Goal: Communication & Community: Answer question/provide support

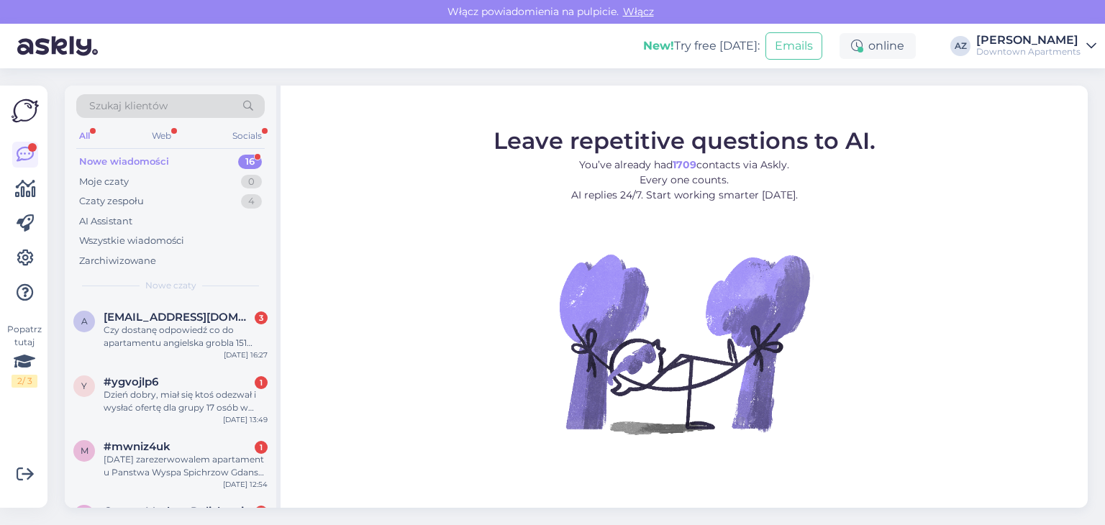
scroll to position [738, 0]
click at [181, 331] on div "Czy dostanę odpowiedź co do apartamentu angielska grobla 151 termin [DATE]-[DAT…" at bounding box center [186, 337] width 164 height 26
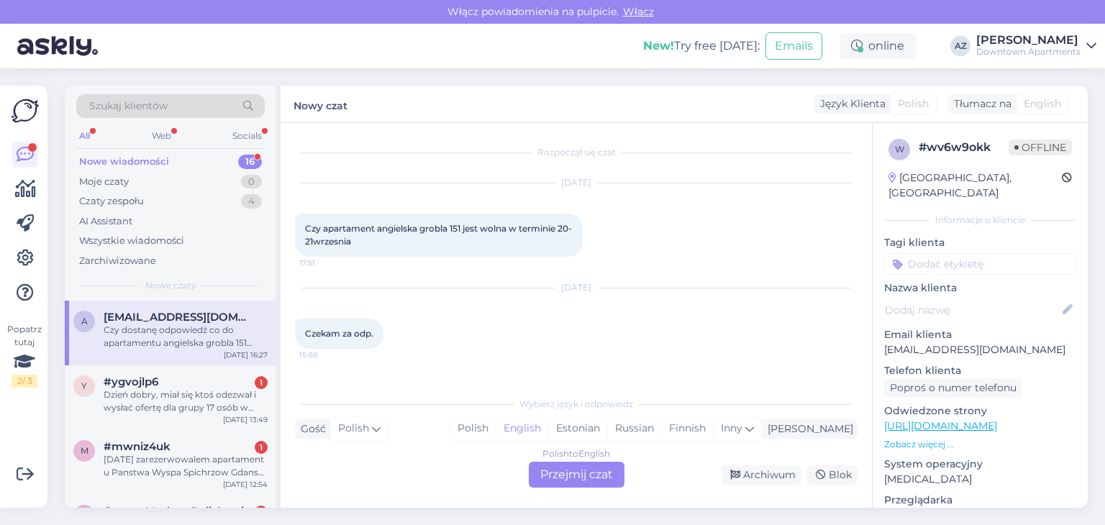
scroll to position [63, 0]
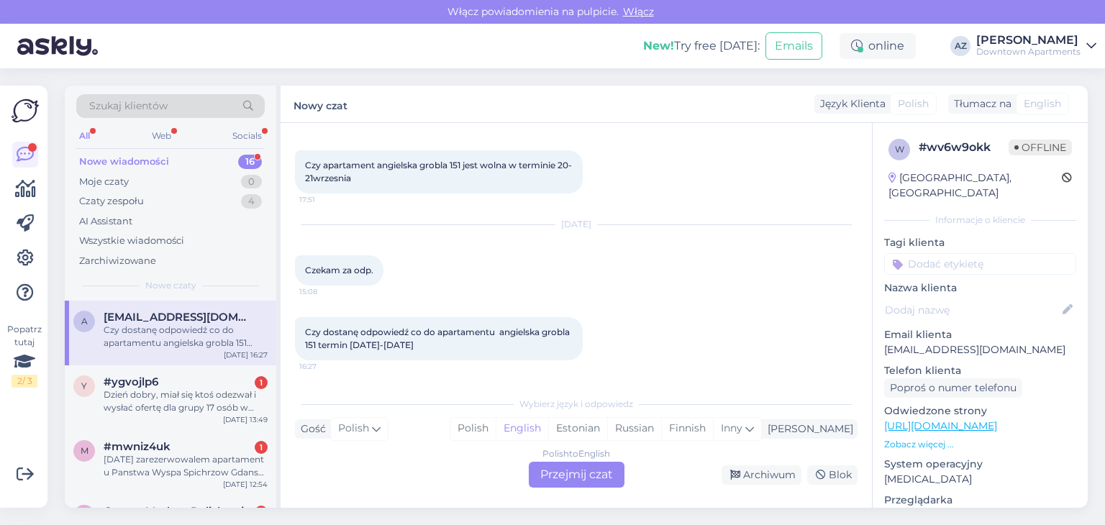
click at [565, 468] on div "Polish to English Przejmij czat" at bounding box center [577, 475] width 96 height 26
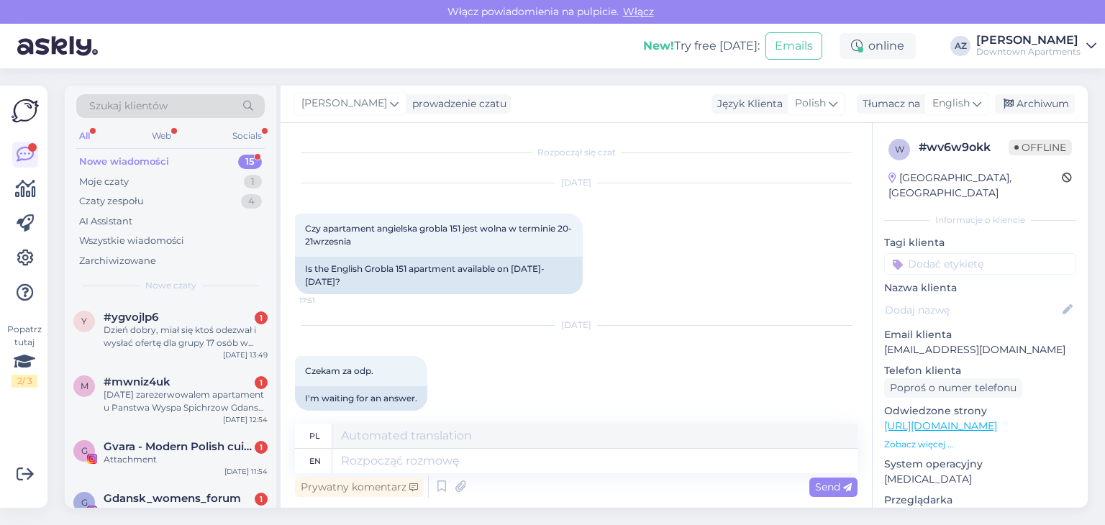
scroll to position [0, 0]
click at [943, 106] on span "English" at bounding box center [951, 104] width 37 height 16
type input "pol"
click at [869, 168] on link "Polish" at bounding box center [923, 167] width 158 height 23
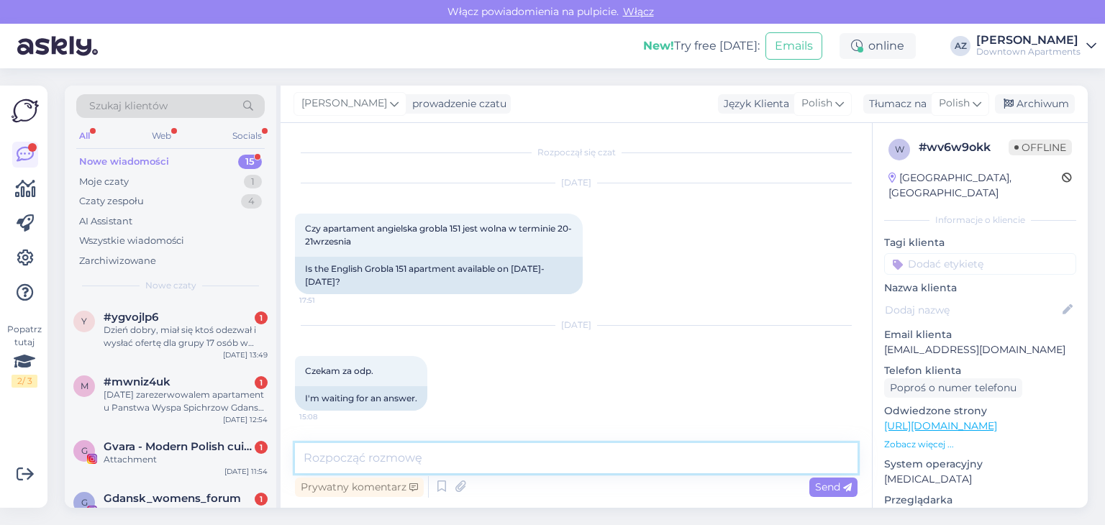
click at [366, 455] on textarea at bounding box center [576, 458] width 563 height 30
type textarea "/"
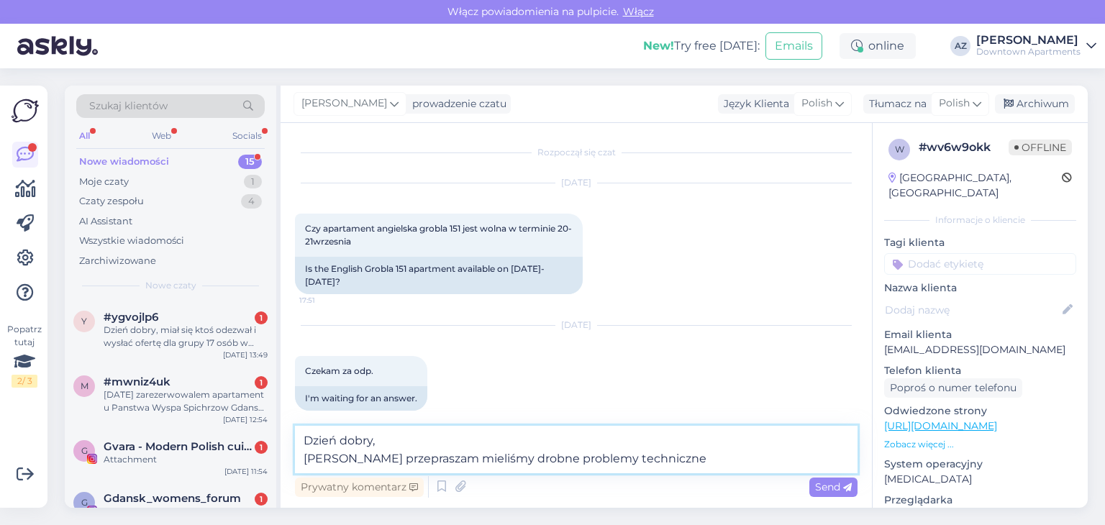
click at [663, 466] on textarea "Dzień dobry, Bardzo przepraszam mieliśmy drobne problemy techniczne" at bounding box center [576, 449] width 563 height 47
click at [685, 459] on textarea "Dzień dobry, Bardzo przepraszam mieliśmy drobne problemy techniczne . Od 21.09 …" at bounding box center [576, 449] width 563 height 47
click at [753, 465] on textarea "Dzień dobry, Bardzo przepraszam mieliśmy drobne problemy techniczne . Od 20.09 …" at bounding box center [576, 449] width 563 height 47
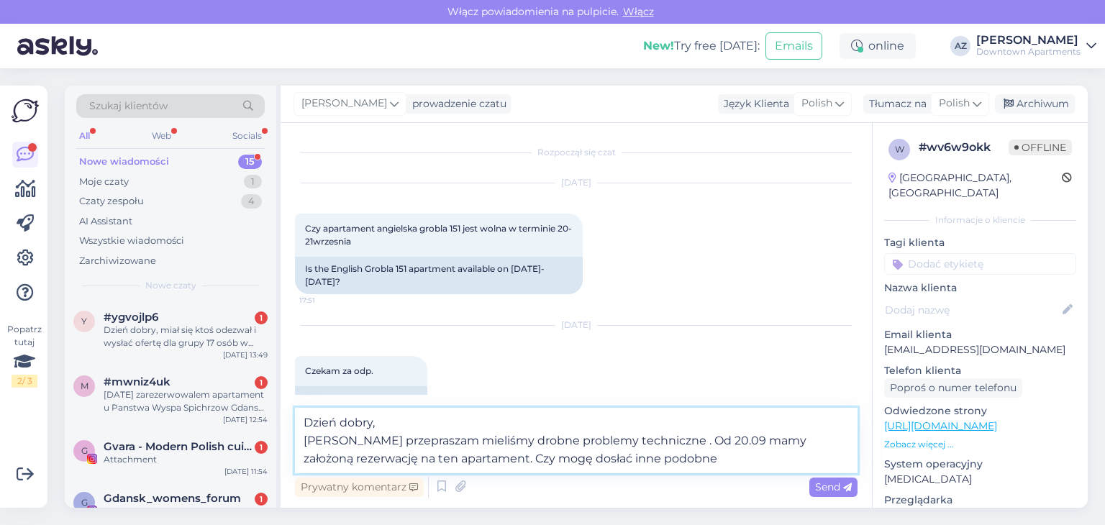
click at [662, 457] on textarea "Dzień dobry, Bardzo przepraszam mieliśmy drobne problemy techniczne . Od 20.09 …" at bounding box center [576, 440] width 563 height 65
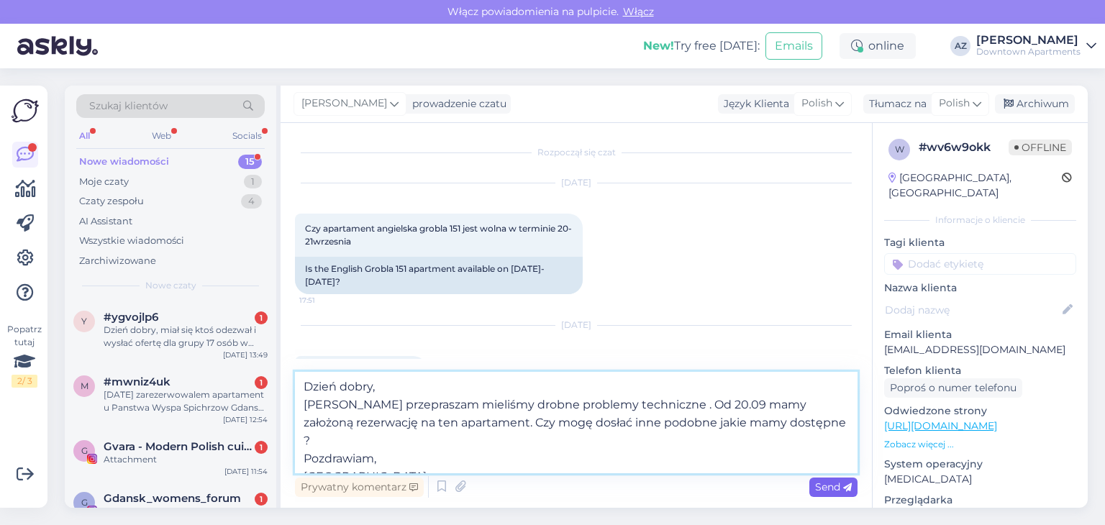
type textarea "Dzień dobry, Bardzo przepraszam mieliśmy drobne problemy techniczne . Od 20.09 …"
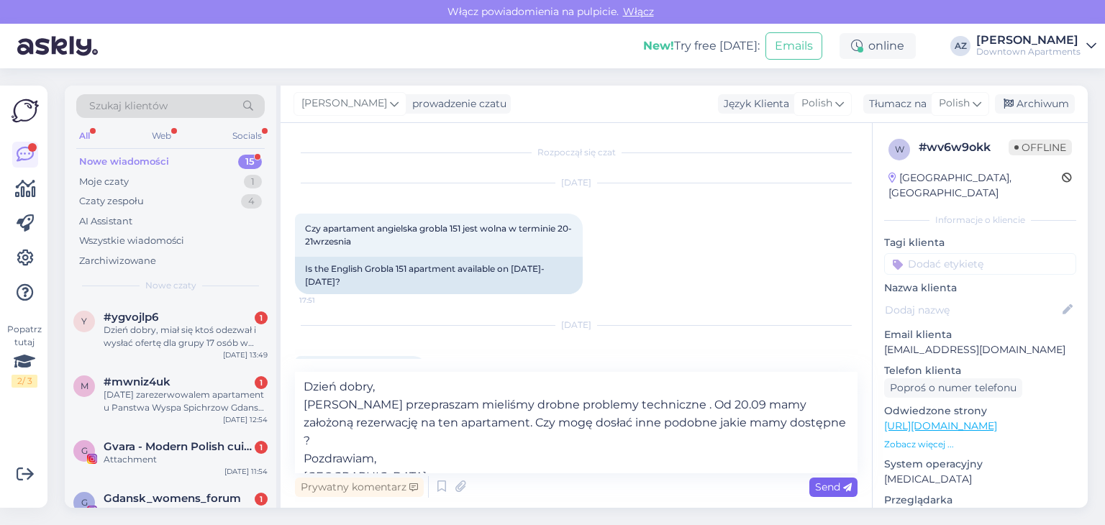
click at [820, 487] on span "Send" at bounding box center [833, 487] width 37 height 13
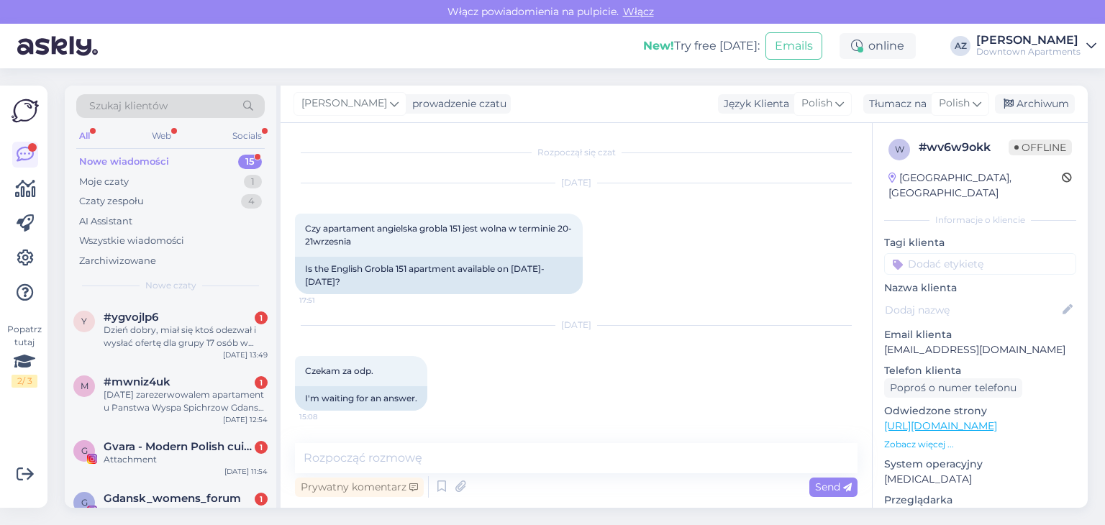
scroll to position [236, 0]
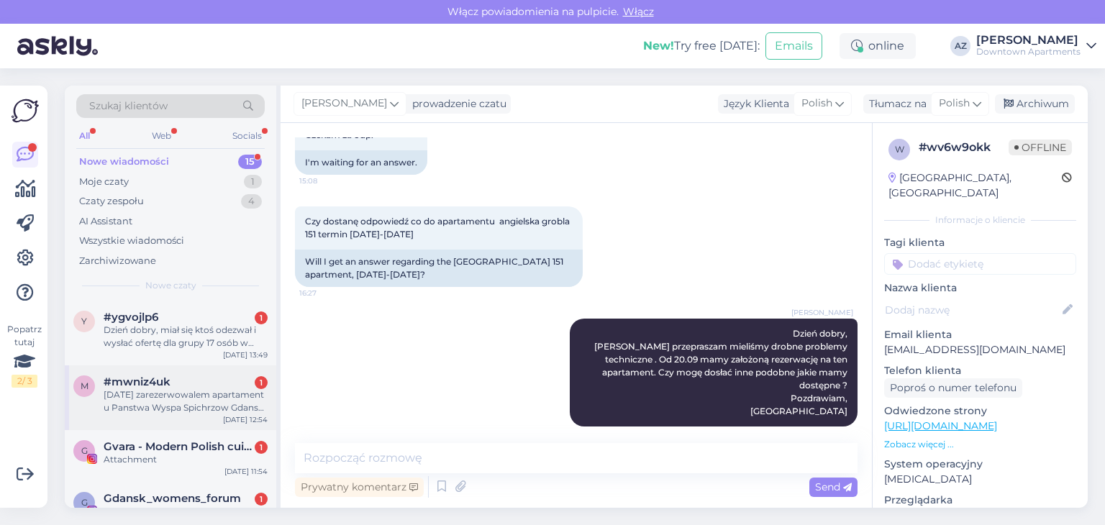
click at [186, 401] on div "[DATE] zarezerwowalem apartament u Panstwa Wyspa Spichrzow Gdansk. Prosze o kon…" at bounding box center [186, 402] width 164 height 26
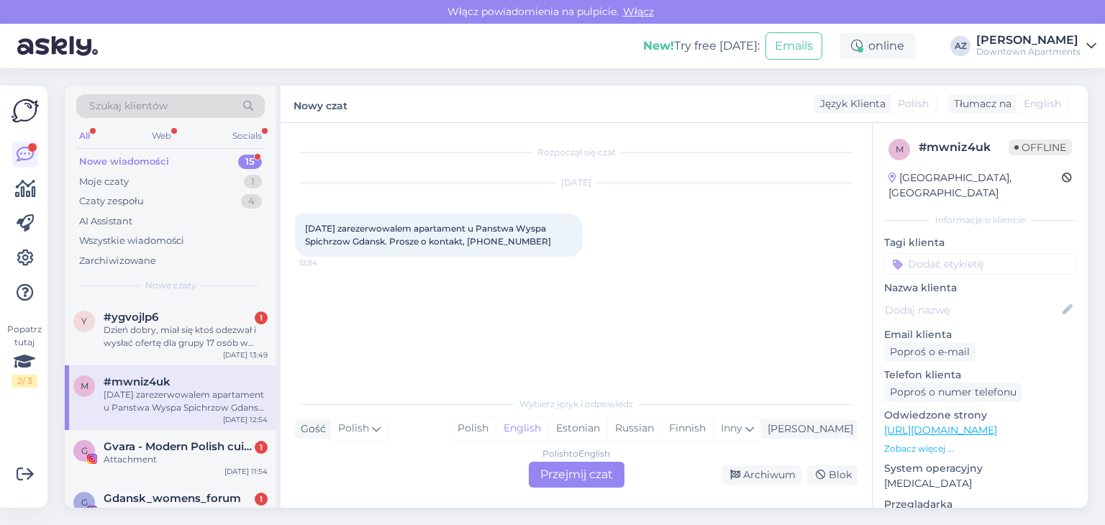
click at [581, 473] on div "Polish to English Przejmij czat" at bounding box center [577, 475] width 96 height 26
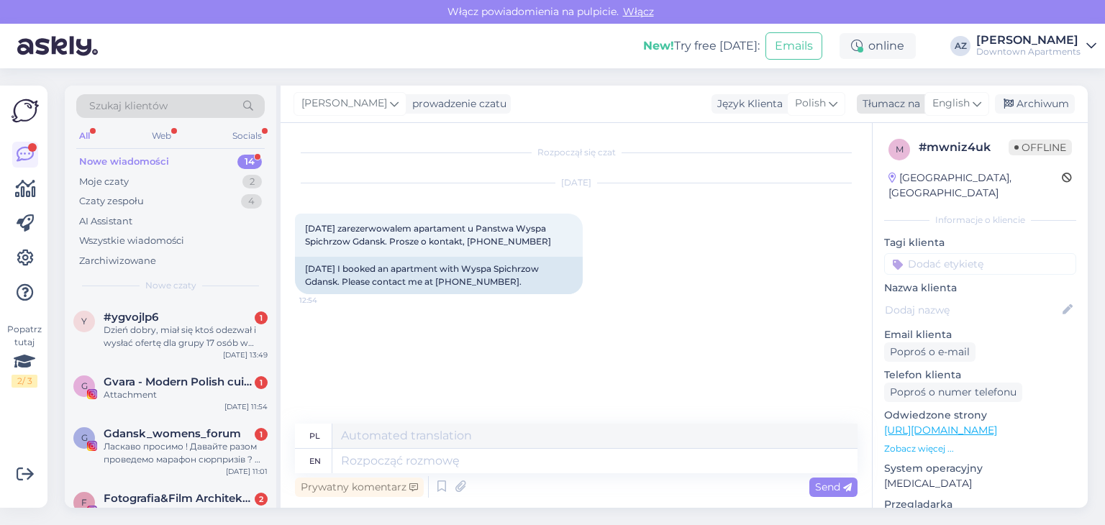
click at [940, 104] on span "English" at bounding box center [951, 104] width 37 height 16
click at [908, 163] on link "Polish" at bounding box center [923, 167] width 158 height 23
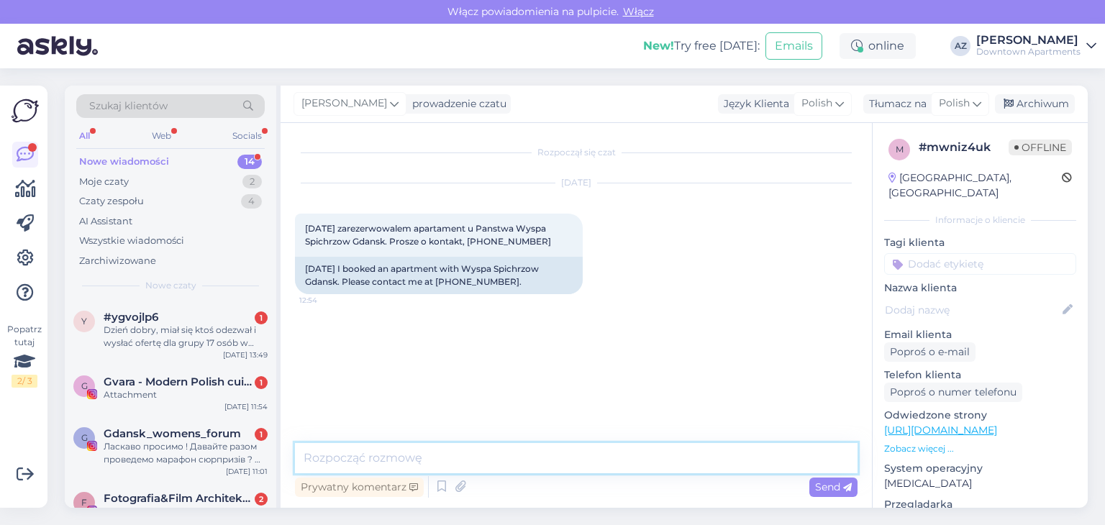
click at [354, 451] on textarea at bounding box center [576, 458] width 563 height 30
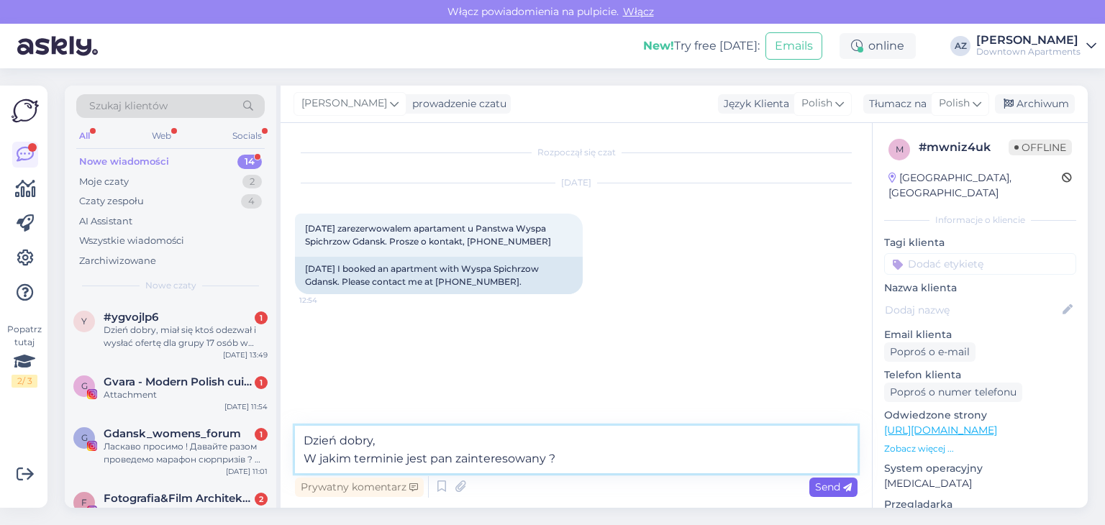
type textarea "Dzień dobry, W jakim terminie jest pan zainteresowany ?"
click at [809, 484] on div "Send" at bounding box center [833, 487] width 48 height 19
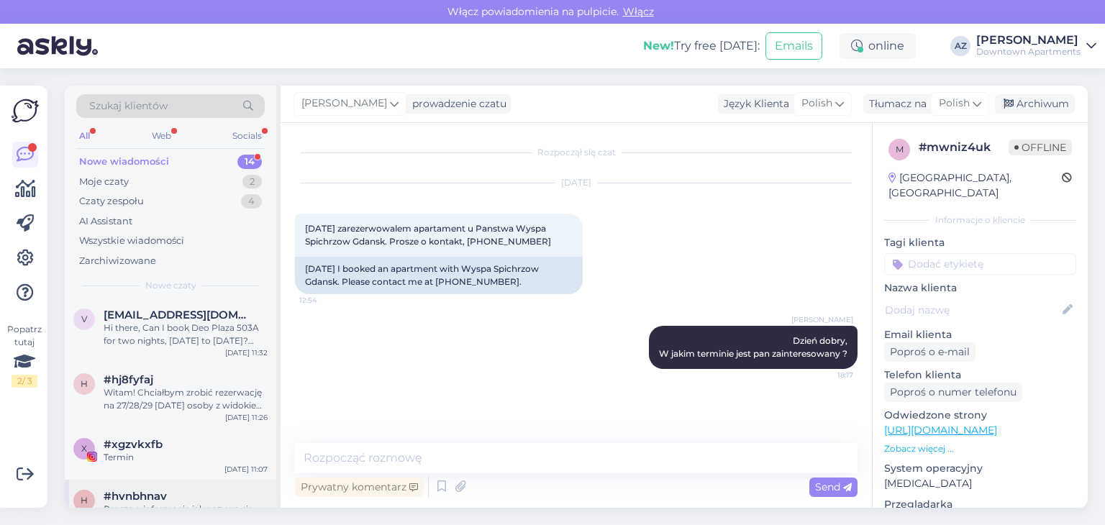
scroll to position [320, 0]
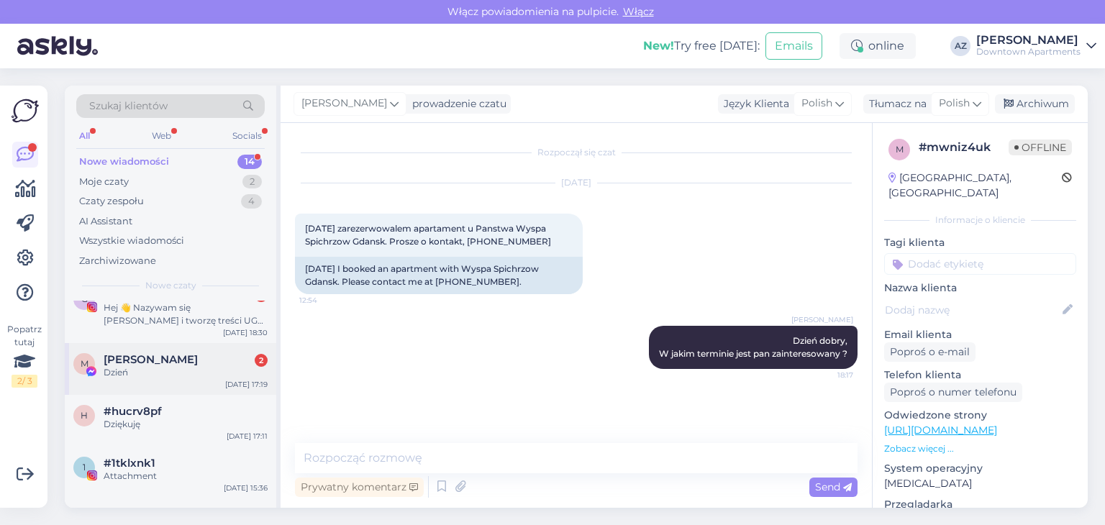
click at [202, 366] on div "Dzień" at bounding box center [186, 372] width 164 height 13
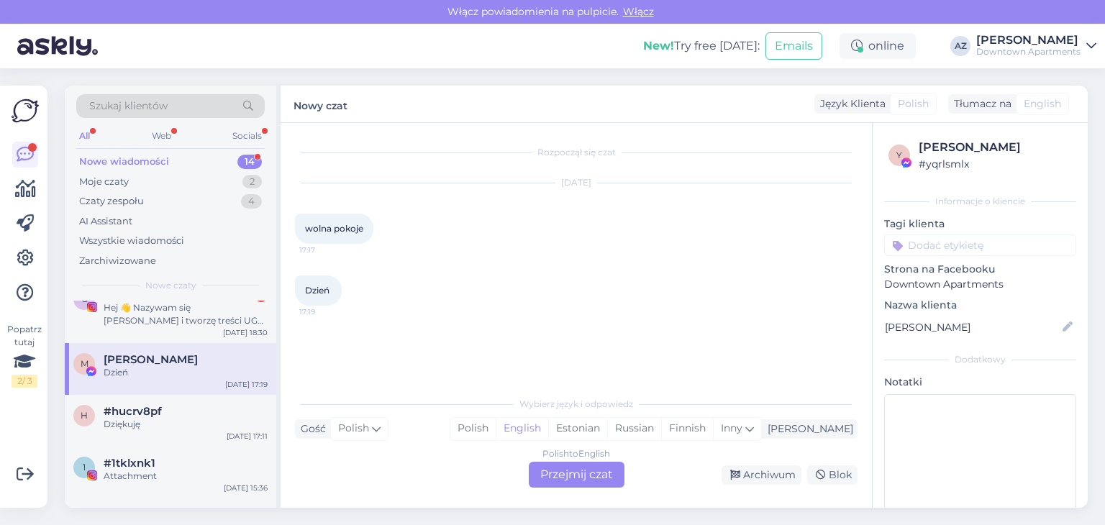
click at [601, 483] on div "Polish to English Przejmij czat" at bounding box center [577, 475] width 96 height 26
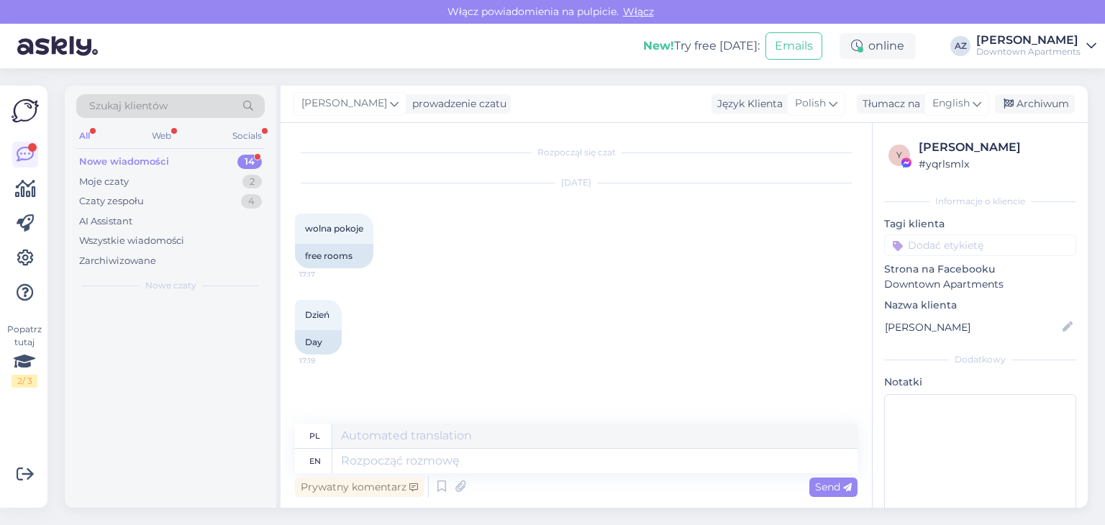
scroll to position [0, 0]
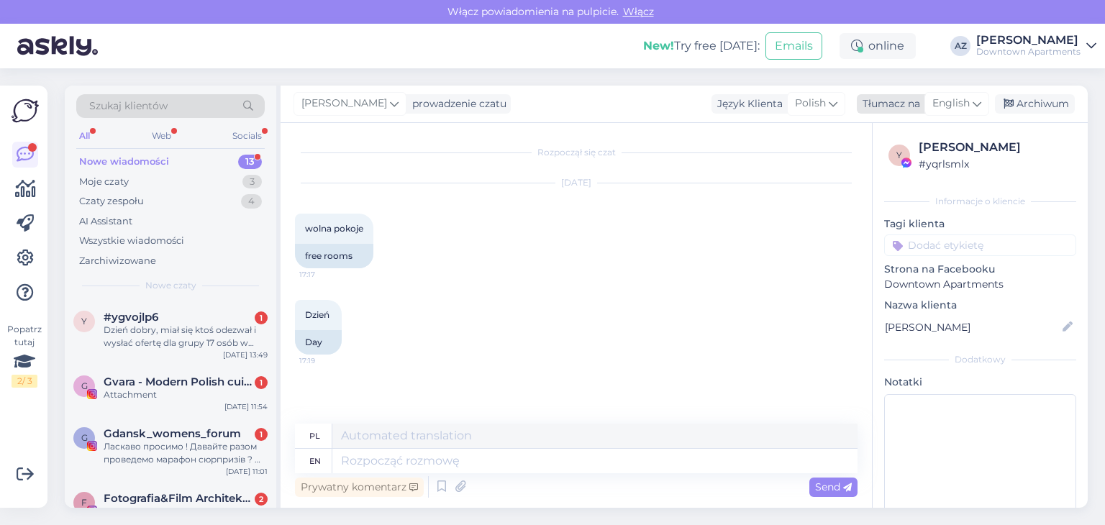
click at [935, 106] on span "English" at bounding box center [951, 104] width 37 height 16
click at [898, 168] on link "Polish" at bounding box center [923, 167] width 158 height 23
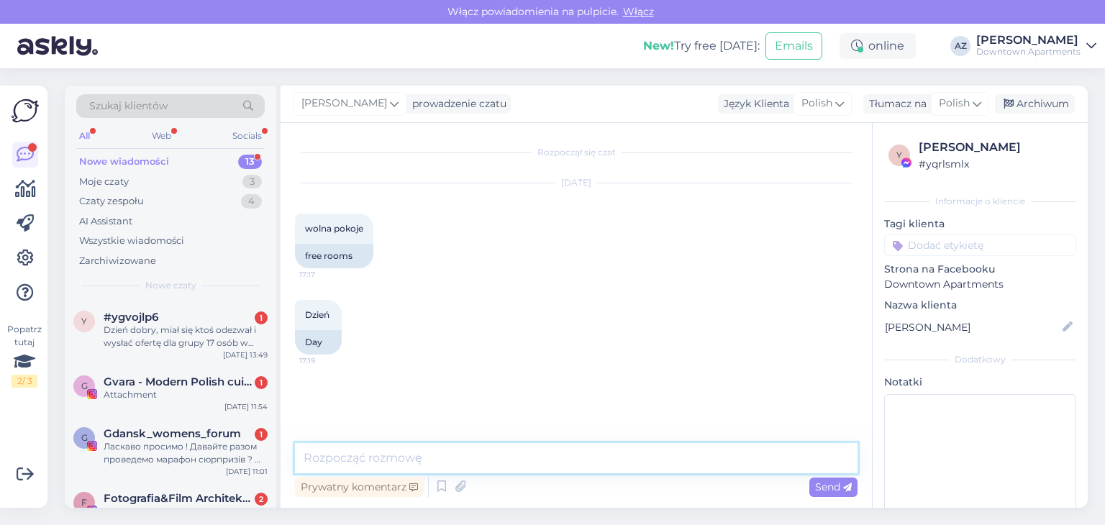
click at [360, 457] on textarea at bounding box center [576, 458] width 563 height 30
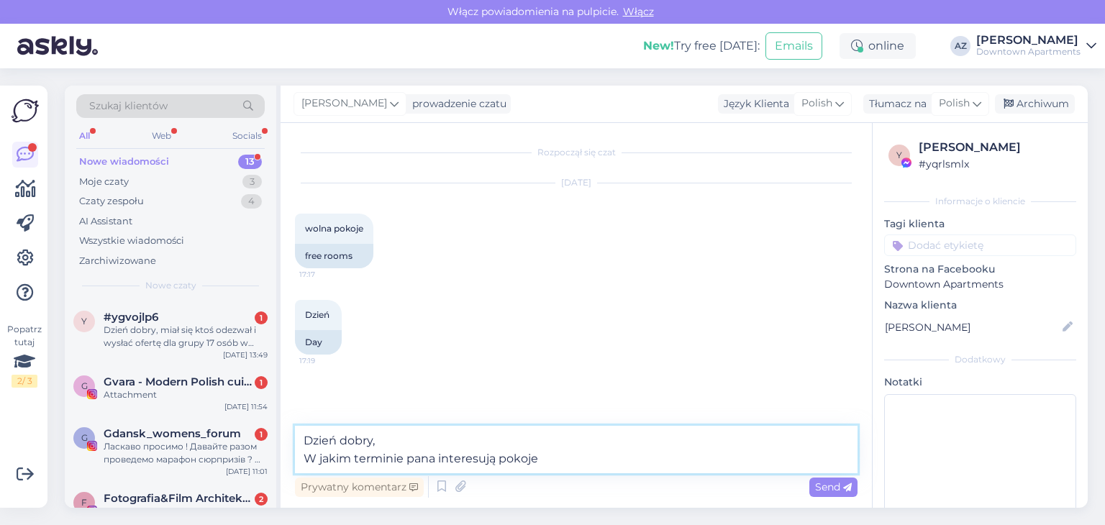
click at [558, 460] on textarea "Dzień dobry, W jakim terminie pana interesują pokoje" at bounding box center [576, 449] width 563 height 47
drag, startPoint x: 498, startPoint y: 458, endPoint x: 504, endPoint y: 473, distance: 15.5
click at [498, 459] on textarea "Dzień dobry, W jakim terminie pana interesują pokoje" at bounding box center [576, 449] width 563 height 47
click at [587, 473] on textarea "Dzień dobry, W jakim terminie pana interesują pokoje" at bounding box center [576, 449] width 563 height 47
type textarea "Dzień dobry, W jakim terminie pana interesują pokoje ?"
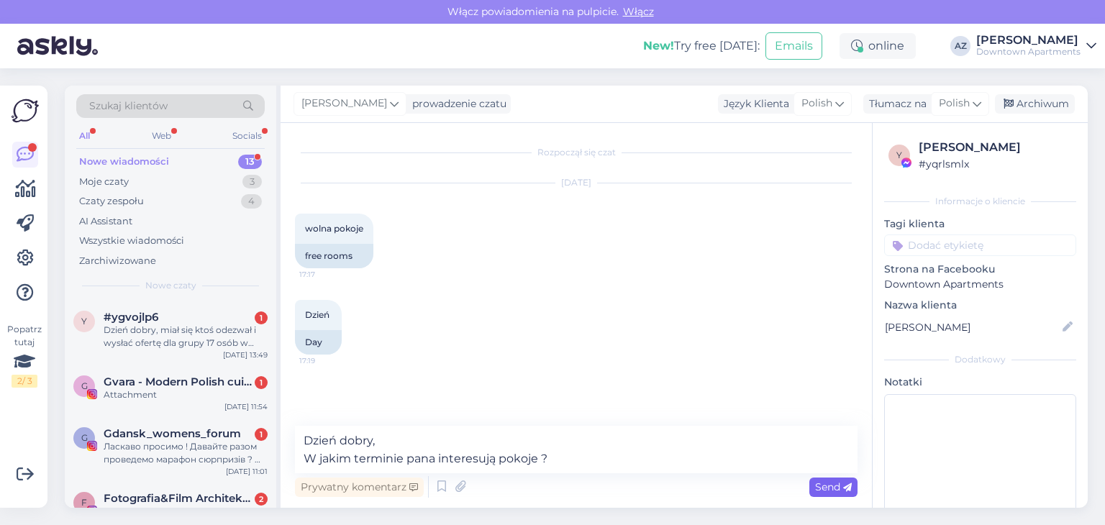
click at [822, 490] on span "Send" at bounding box center [833, 487] width 37 height 13
click at [181, 496] on span "Fotografia&Film Architektury i Wnętrz | Warsztaty" at bounding box center [179, 498] width 150 height 13
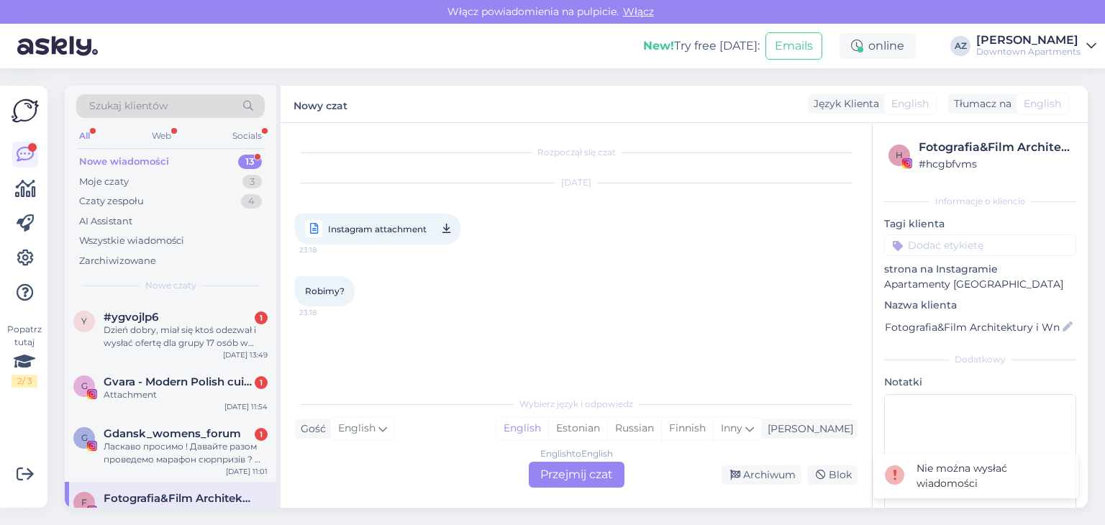
click at [363, 229] on span "Instagram attachment" at bounding box center [377, 229] width 99 height 18
click at [581, 467] on div "English to English Przejmij czat" at bounding box center [577, 475] width 96 height 26
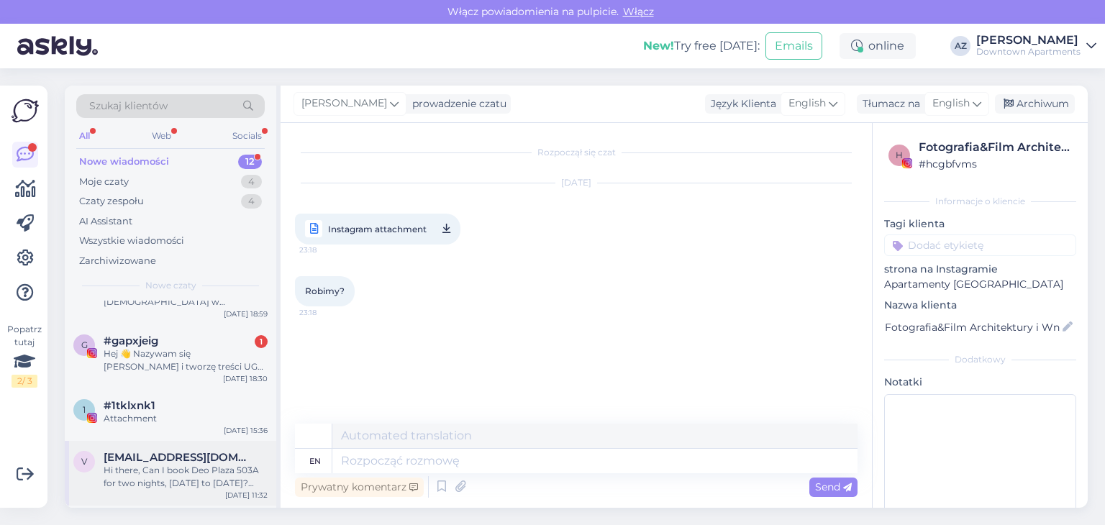
scroll to position [288, 0]
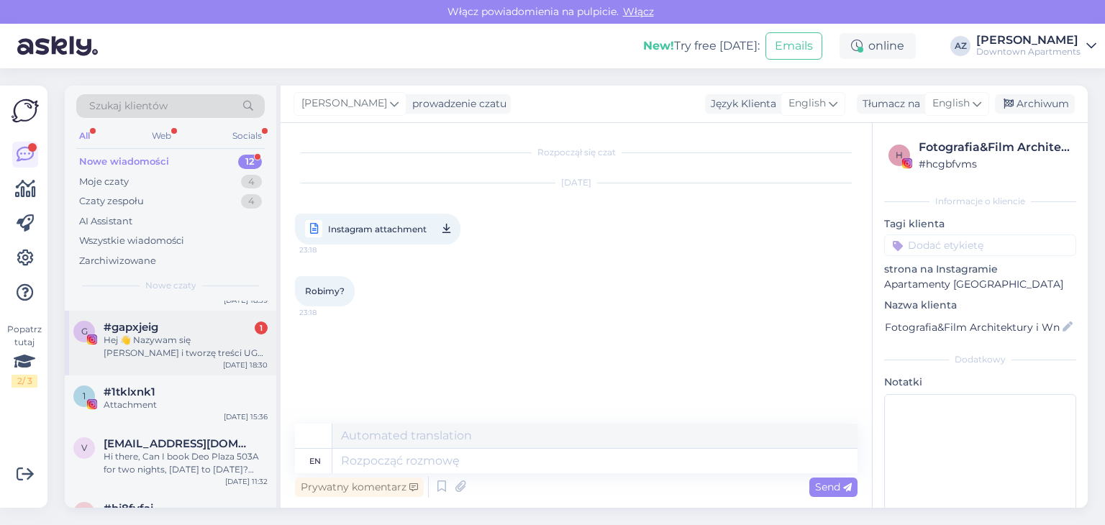
click at [209, 343] on div "Hej 👋 Nazywam się [PERSON_NAME] i tworzę treści UGC związane z podróżami, lifes…" at bounding box center [186, 347] width 164 height 26
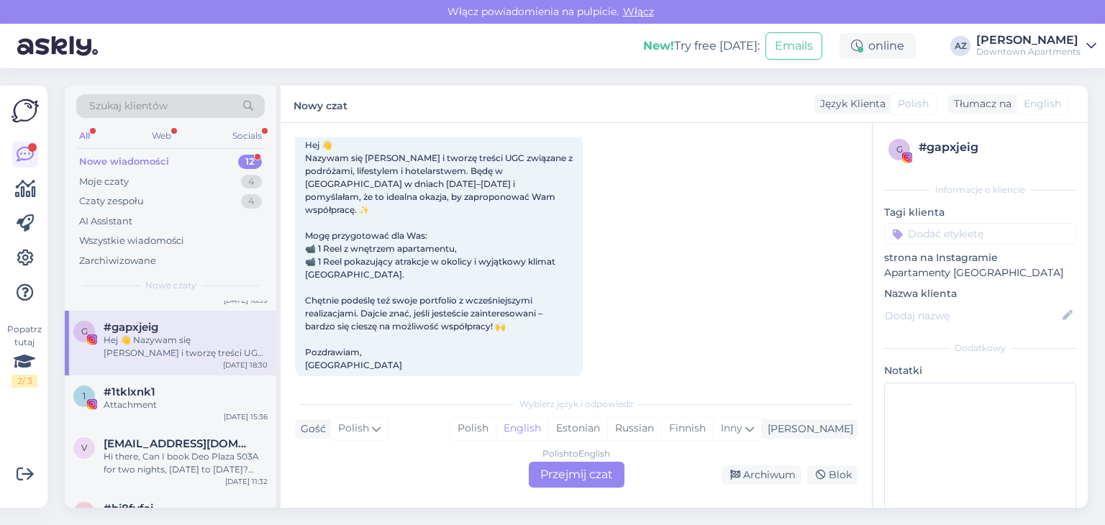
scroll to position [91, 0]
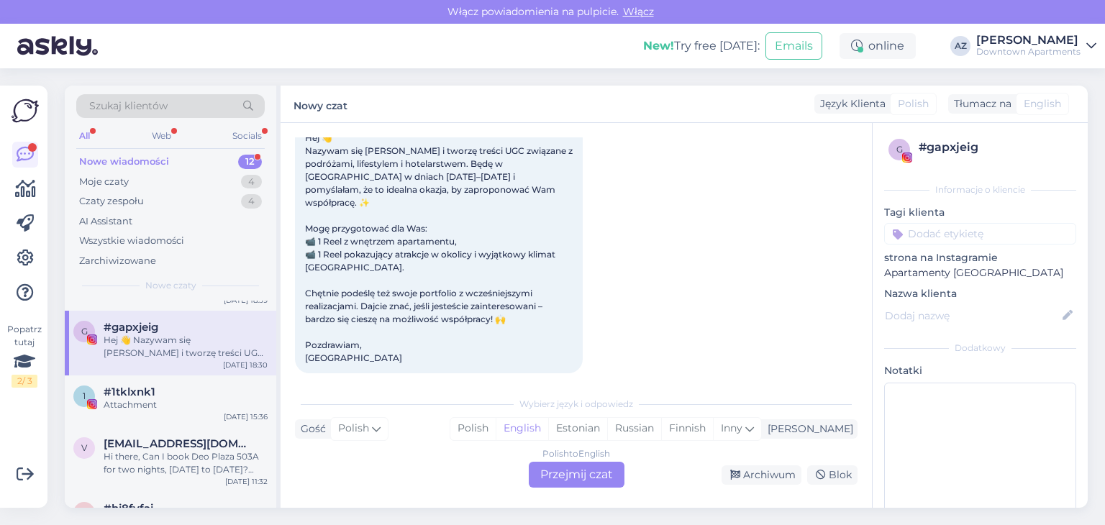
click at [569, 462] on div "Polish to English Przejmij czat" at bounding box center [577, 475] width 96 height 26
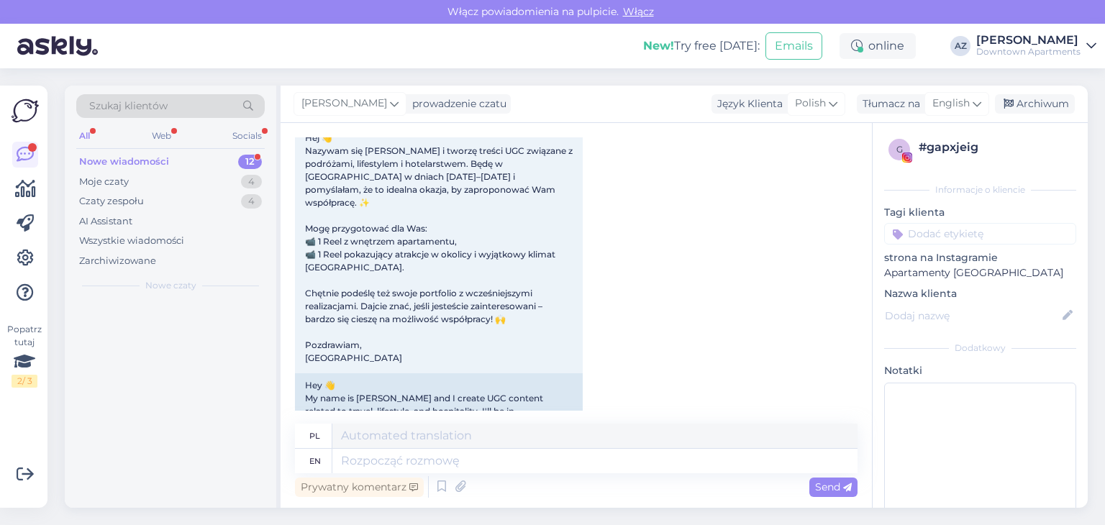
scroll to position [0, 0]
click at [545, 468] on textarea at bounding box center [594, 461] width 525 height 24
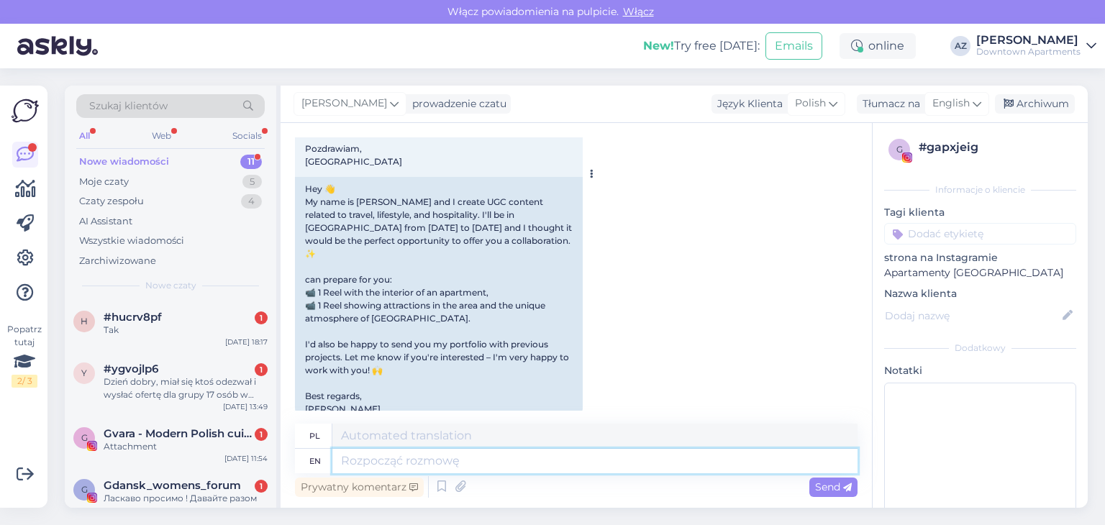
scroll to position [288, 0]
click at [183, 373] on div "#ygvojlp6 1" at bounding box center [186, 369] width 164 height 13
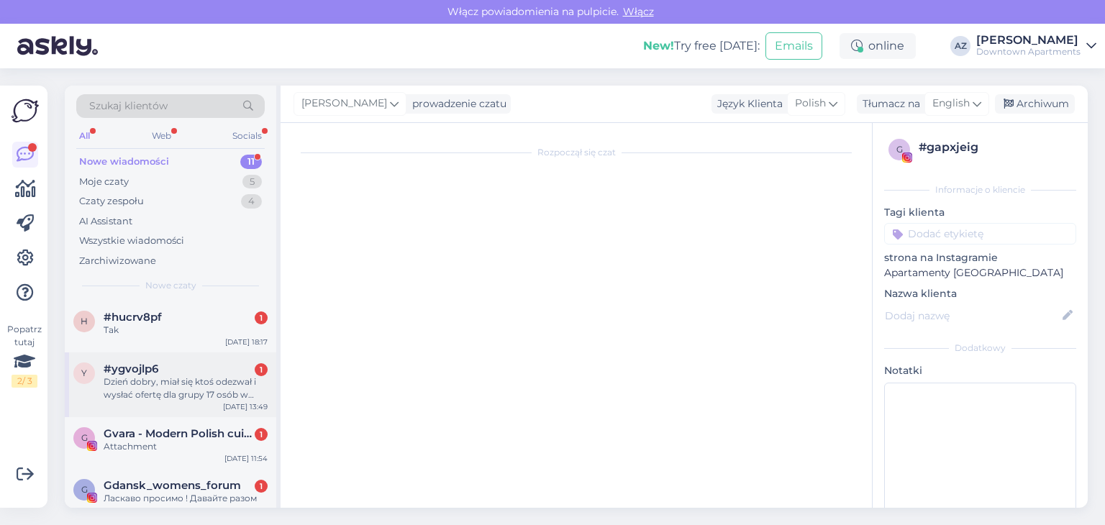
scroll to position [0, 0]
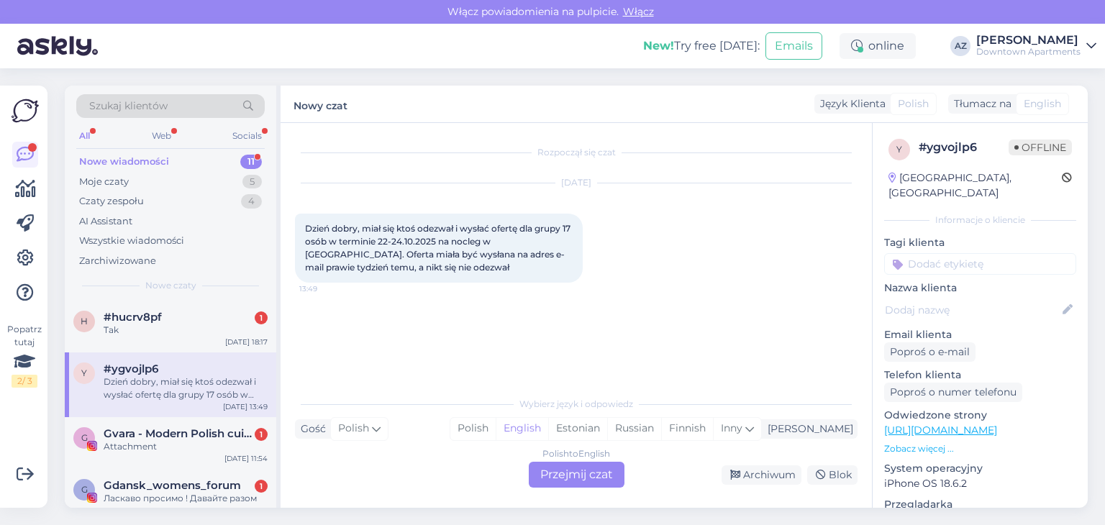
click at [604, 468] on div "Polish to English Przejmij czat" at bounding box center [577, 475] width 96 height 26
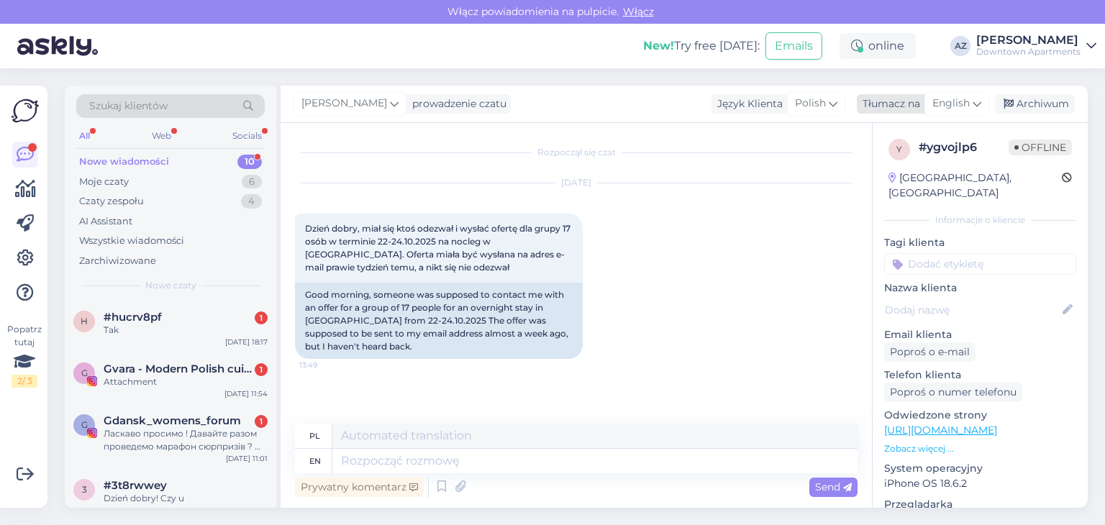
click at [879, 104] on div "Tłumacz na" at bounding box center [888, 103] width 63 height 15
click at [929, 104] on div "English" at bounding box center [957, 103] width 65 height 23
click at [941, 101] on span "English" at bounding box center [951, 104] width 37 height 16
drag, startPoint x: 884, startPoint y: 171, endPoint x: 869, endPoint y: 176, distance: 15.5
click at [882, 170] on link "Polish" at bounding box center [923, 167] width 158 height 23
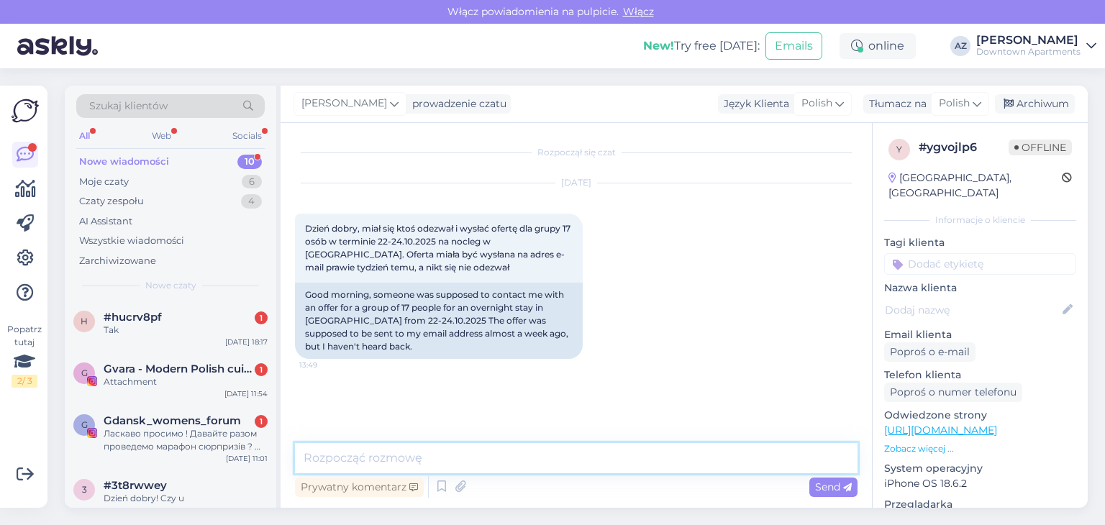
click at [360, 457] on textarea at bounding box center [576, 458] width 563 height 30
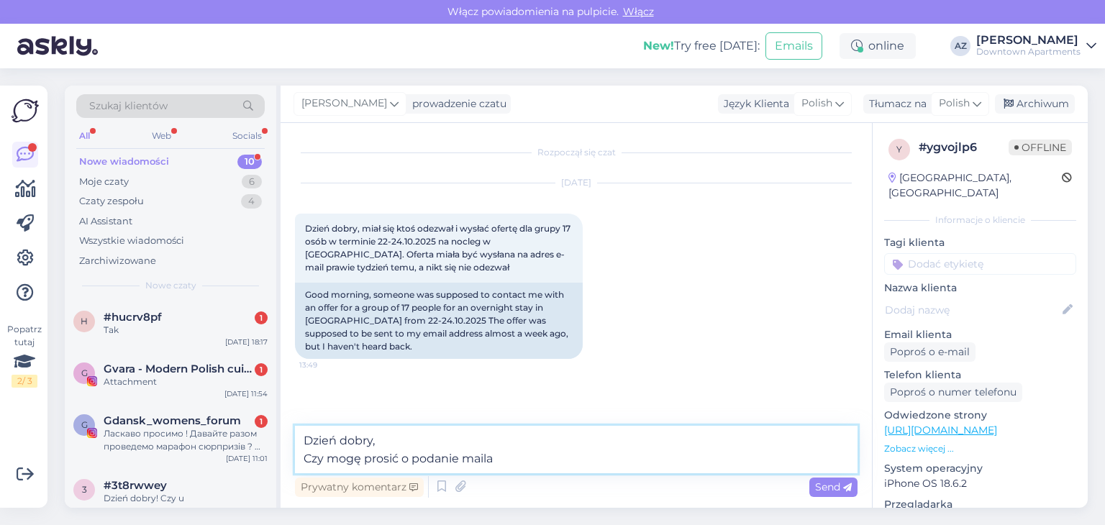
type textarea "Dzień dobry, Czy mogę prosić o podanie maila ?"
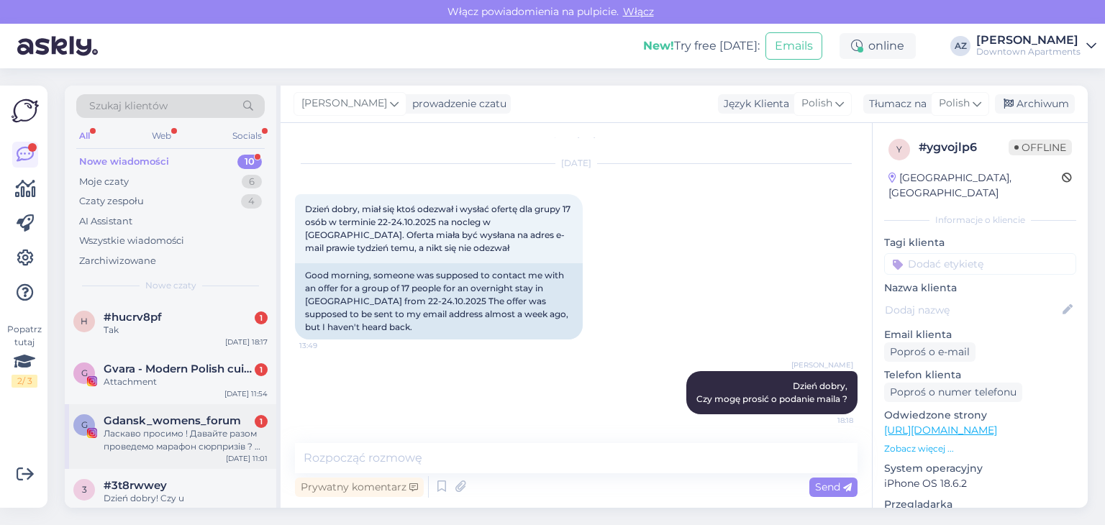
click at [183, 414] on span "Gdansk_womens_forum" at bounding box center [172, 420] width 137 height 13
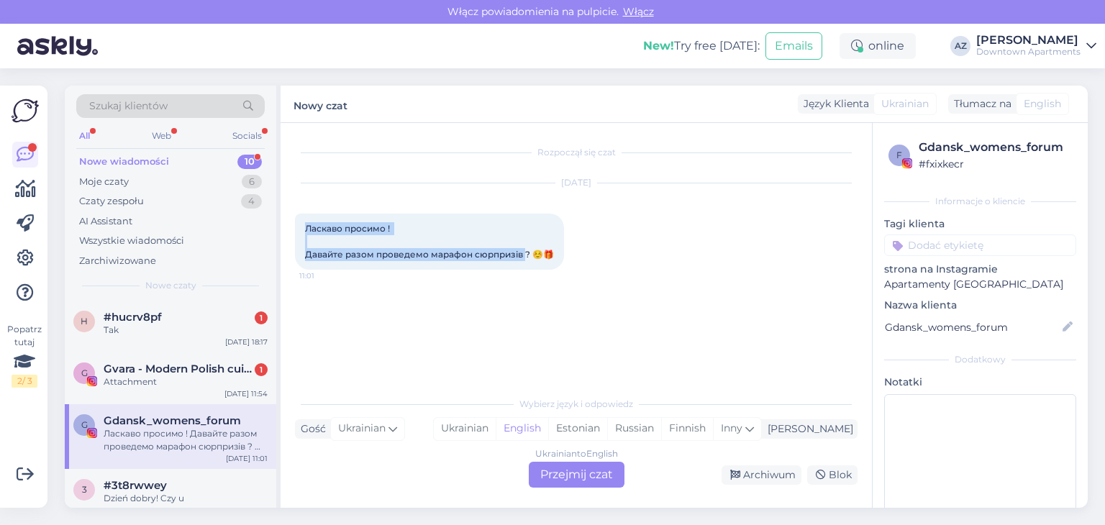
drag, startPoint x: 525, startPoint y: 252, endPoint x: 298, endPoint y: 235, distance: 228.0
click at [285, 231] on div "Rozpoczął się czat Sep 17 2025 Ласкаво просимо ! Давайте разом проведемо марафо…" at bounding box center [576, 315] width 591 height 385
copy span "Ласкаво просимо ! Давайте разом проведемо марафон сюрпризів"
click at [580, 473] on div "Ukrainian to English Przejmij czat" at bounding box center [577, 475] width 96 height 26
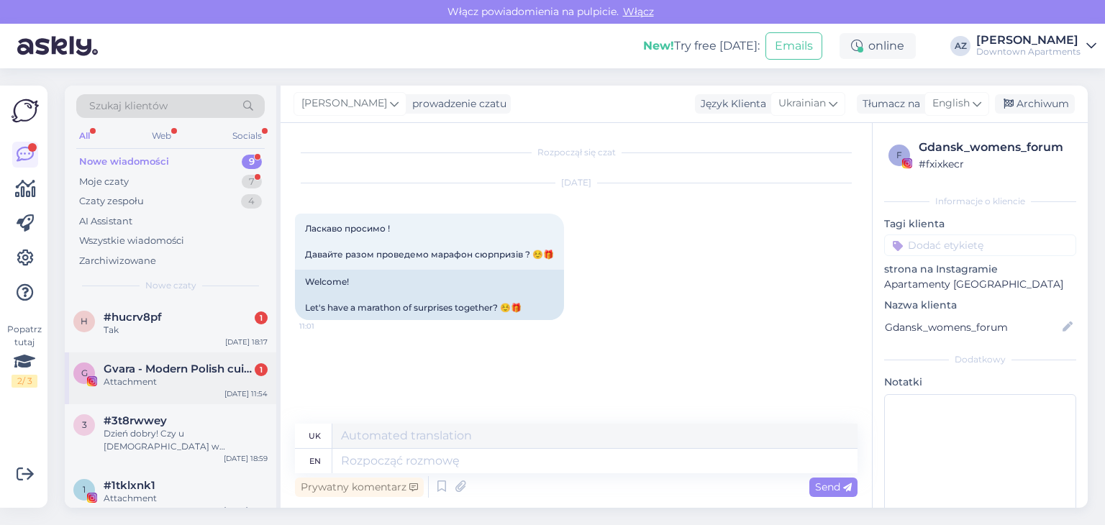
click at [153, 370] on span "Gvara - Modern Polish cuisine" at bounding box center [179, 369] width 150 height 13
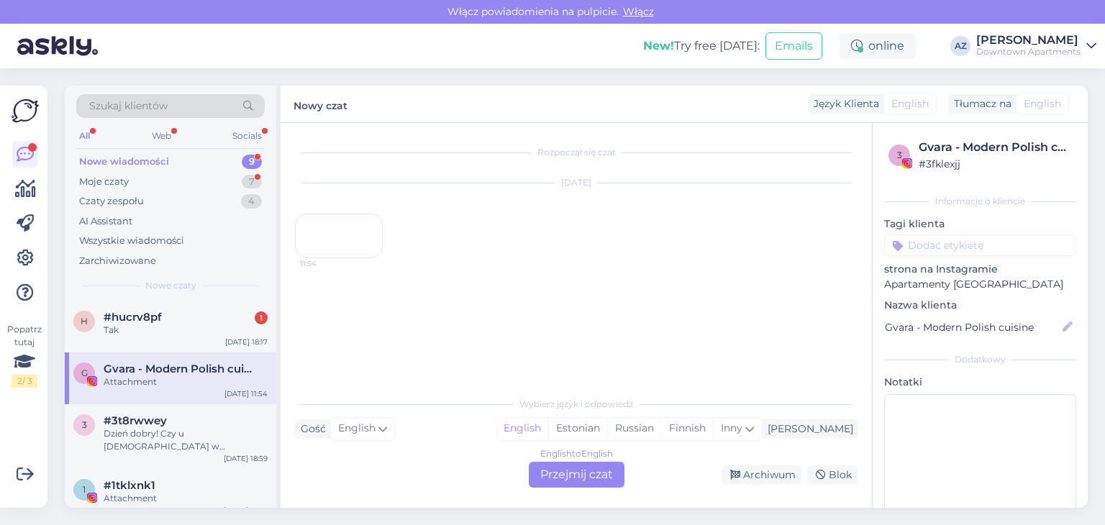
click at [558, 464] on div "English to English Przejmij czat" at bounding box center [577, 475] width 96 height 26
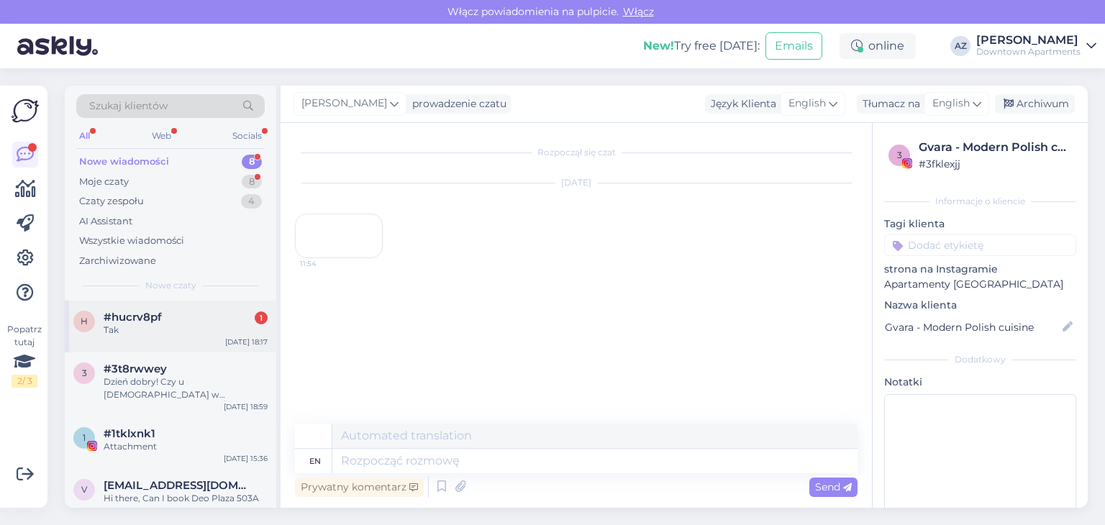
click at [192, 320] on div "#hucrv8pf 1" at bounding box center [186, 317] width 164 height 13
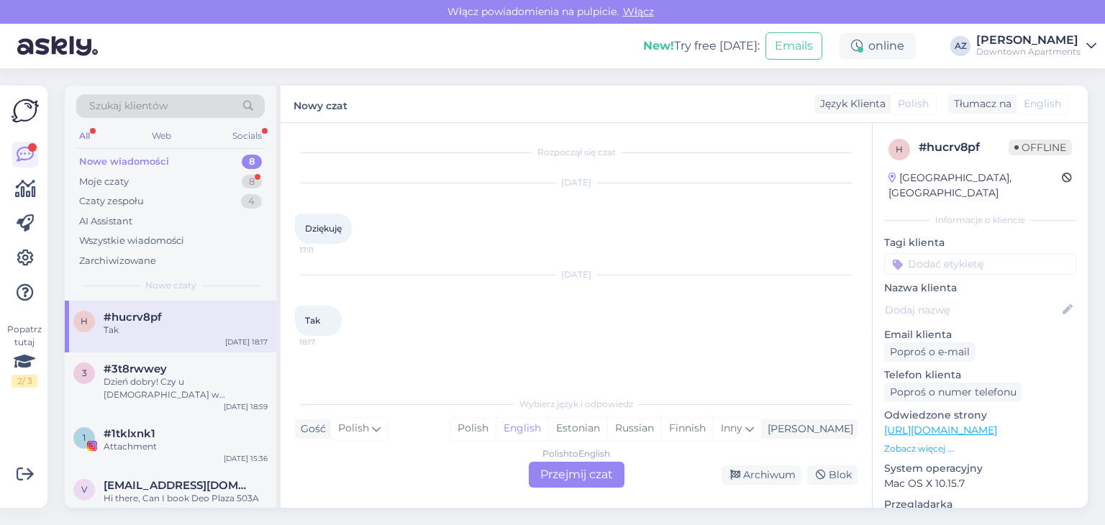
click at [566, 468] on div "Polish to English Przejmij czat" at bounding box center [577, 475] width 96 height 26
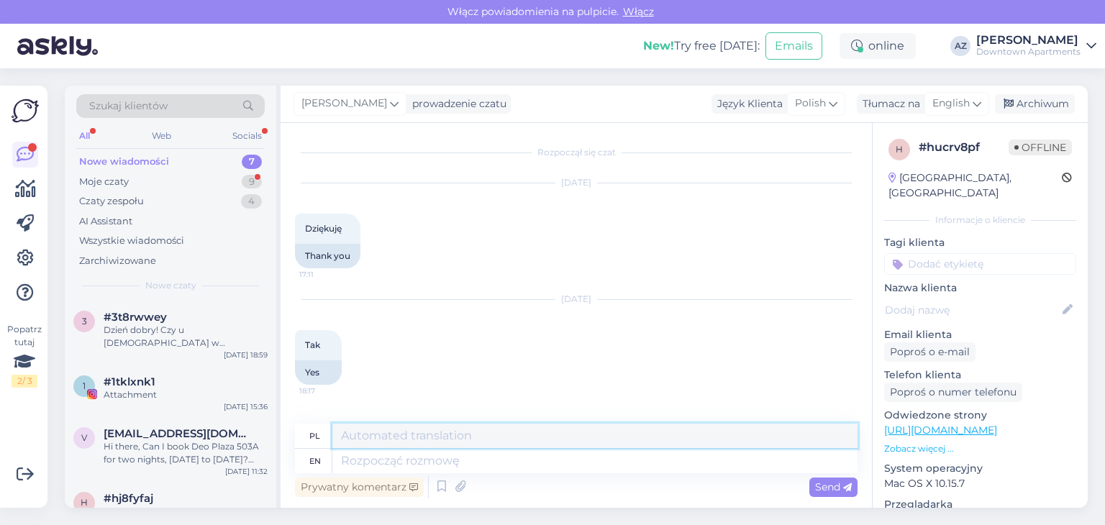
click at [391, 441] on textarea at bounding box center [594, 436] width 525 height 24
click at [386, 459] on textarea at bounding box center [594, 461] width 525 height 24
type textarea ":)"
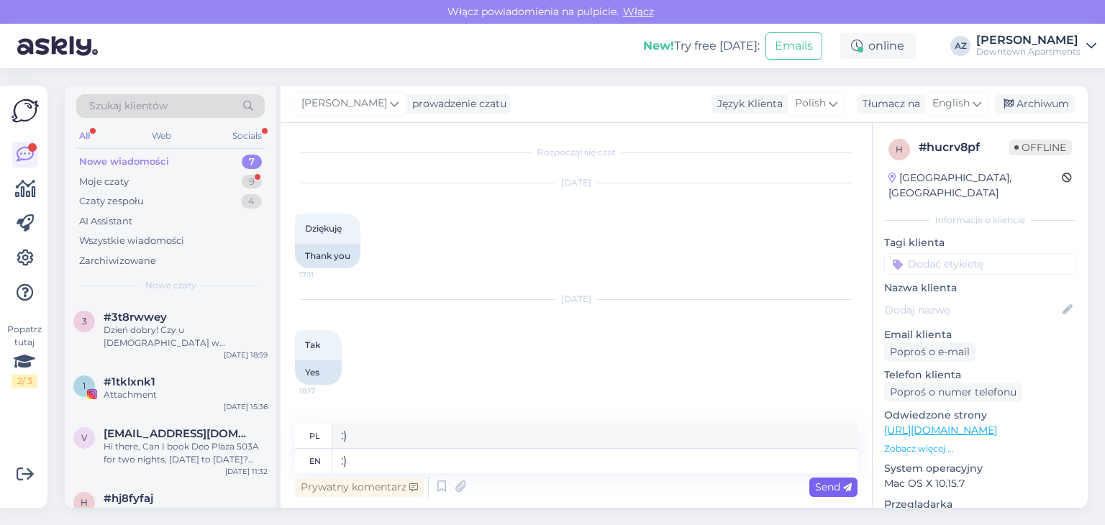
click at [823, 486] on span "Send" at bounding box center [833, 487] width 37 height 13
